Goal: Information Seeking & Learning: Learn about a topic

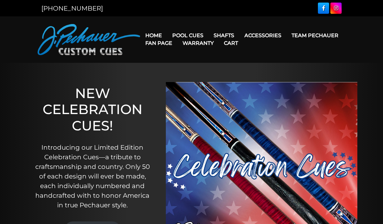
click at [287, 35] on link "Team Pechauer" at bounding box center [315, 35] width 57 height 16
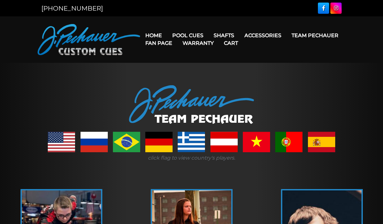
click at [184, 25] on nav "Home Pool Cues Celebration Cue JP Series (T) – NEW Pro Series (R) – NEW Champio…" at bounding box center [242, 39] width 205 height 31
click at [287, 36] on link "Team Pechauer" at bounding box center [315, 35] width 57 height 16
